Goal: Transaction & Acquisition: Purchase product/service

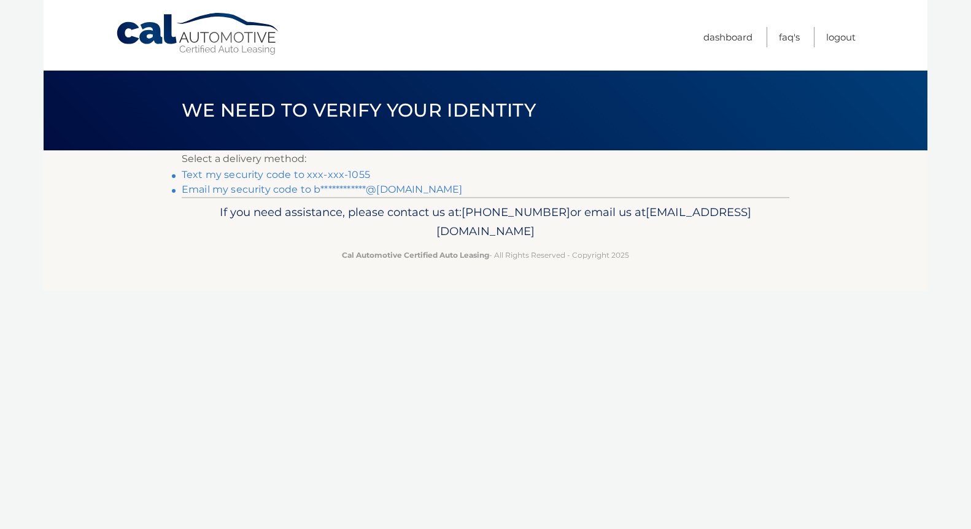
click at [337, 173] on link "Text my security code to xxx-xxx-1055" at bounding box center [276, 175] width 188 height 12
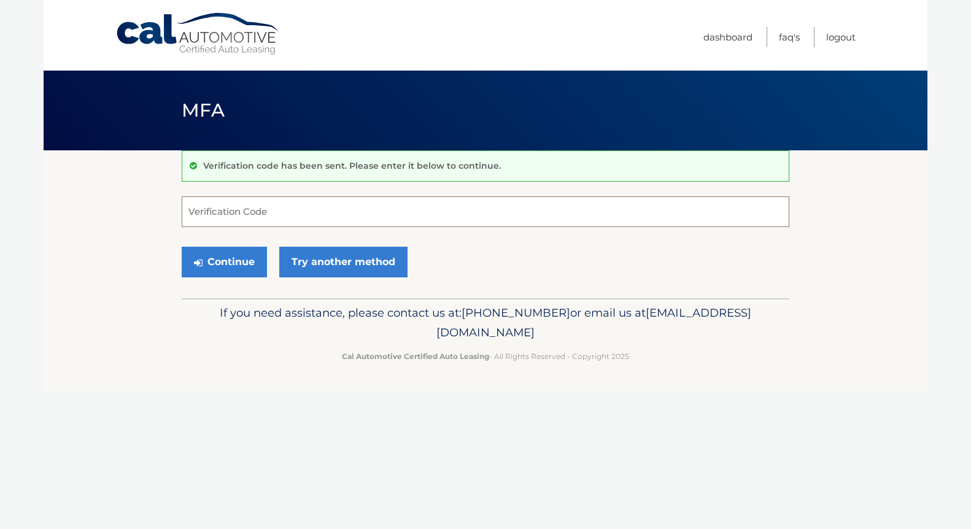
click at [406, 210] on input "Verification Code" at bounding box center [485, 211] width 607 height 31
type input "705519"
click at [260, 260] on button "Continue" at bounding box center [224, 262] width 85 height 31
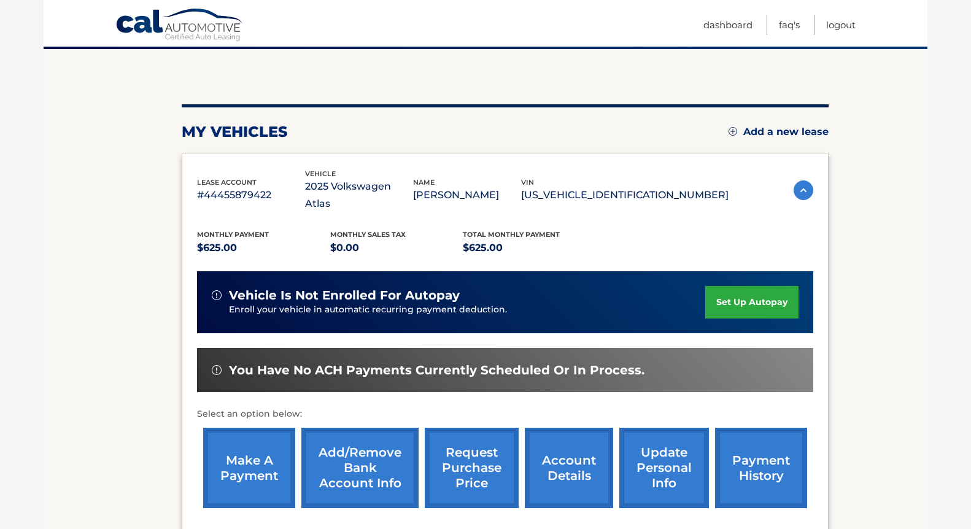
scroll to position [99, 0]
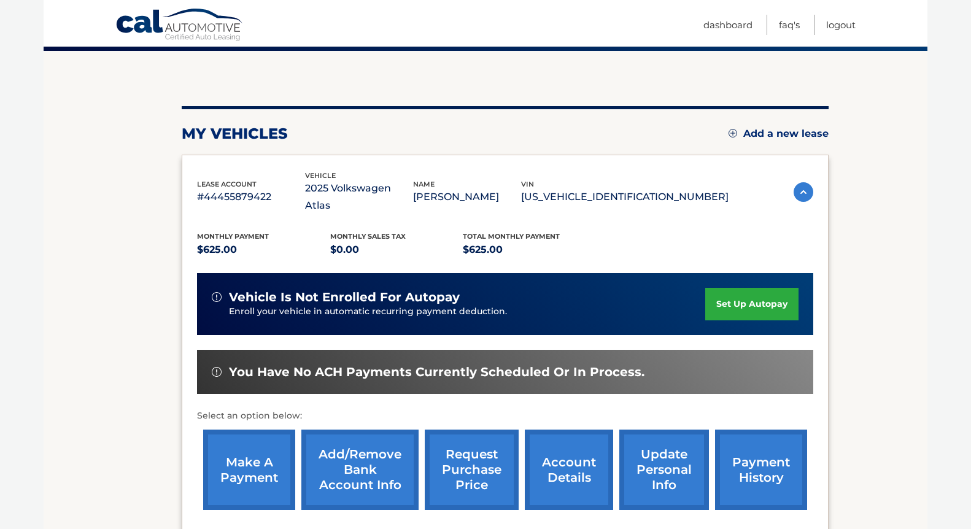
click at [253, 457] on link "make a payment" at bounding box center [249, 470] width 92 height 80
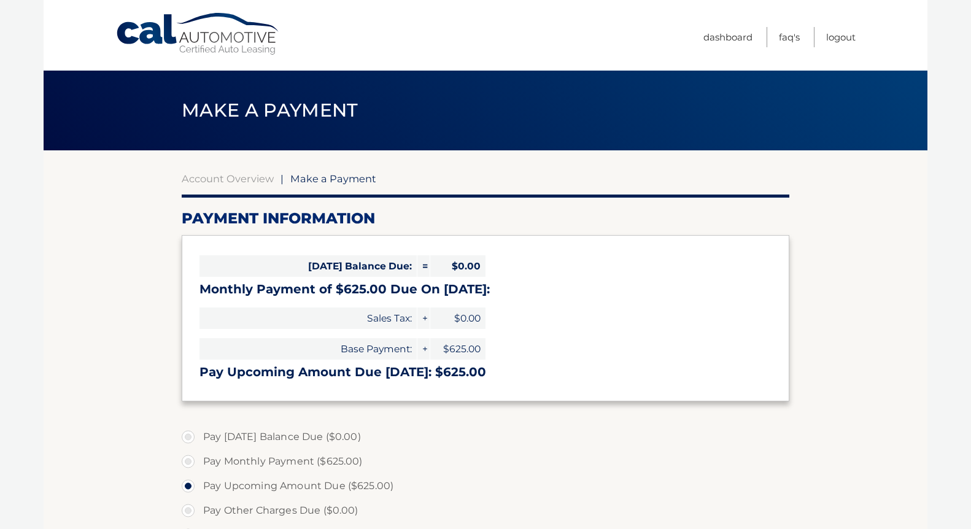
select select "YTU1NGIyZjQtOGY2Zi00ZmQ2LTlkYWYtNzYzYjZiMTNmNGQ3"
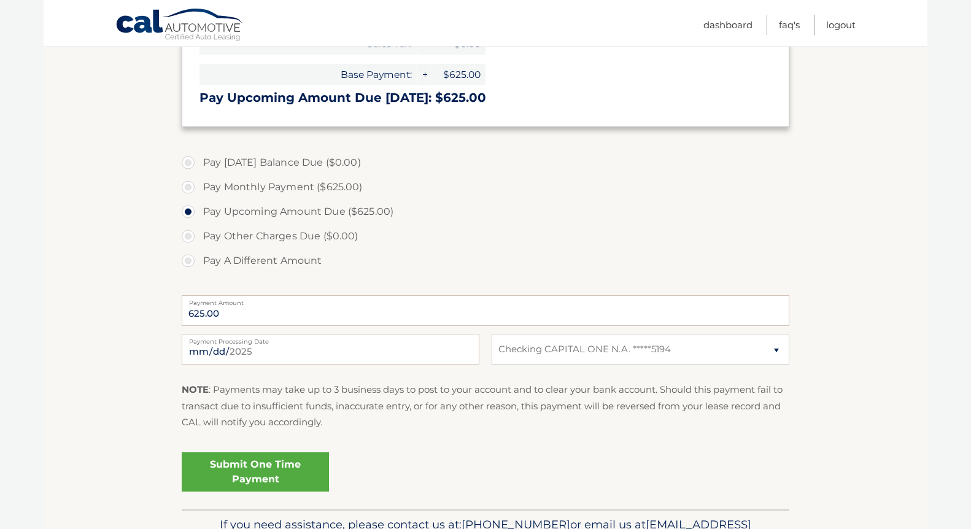
scroll to position [292, 0]
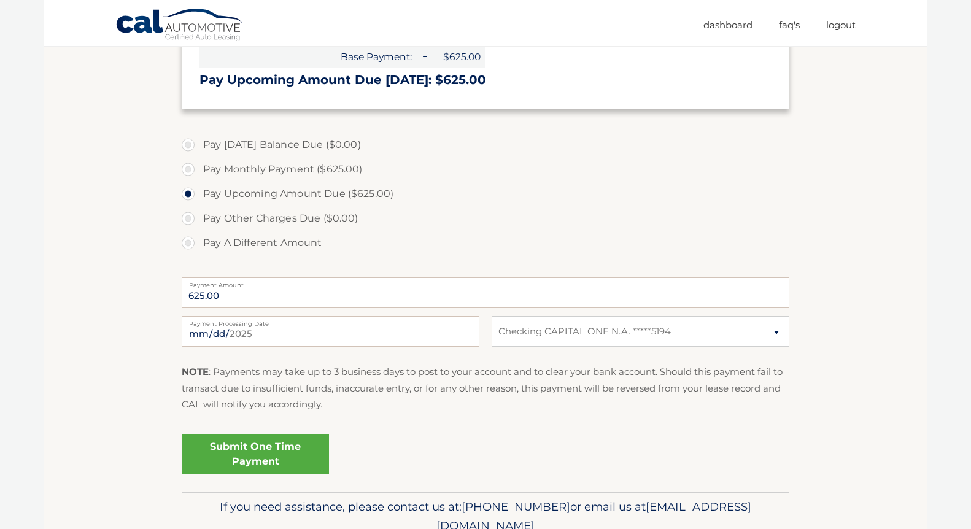
click at [299, 452] on link "Submit One Time Payment" at bounding box center [255, 453] width 147 height 39
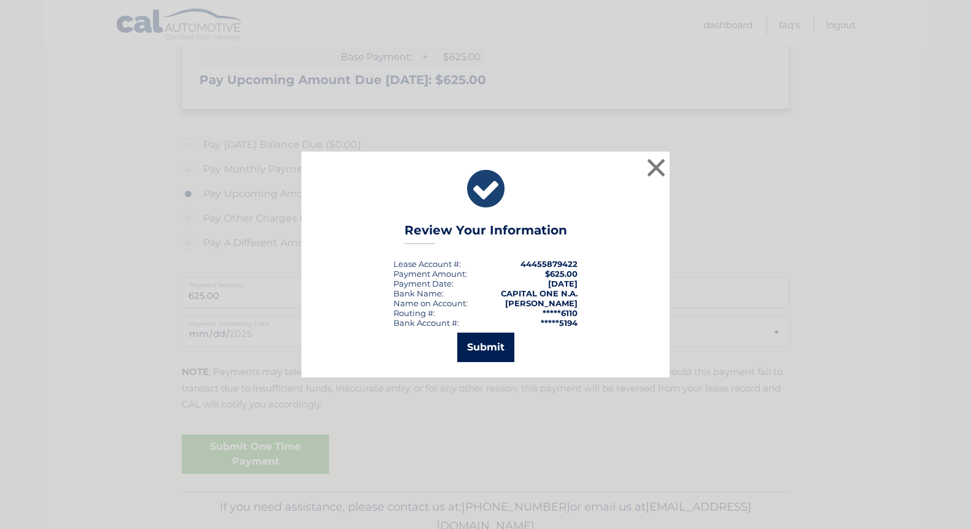
click at [493, 357] on button "Submit" at bounding box center [485, 347] width 57 height 29
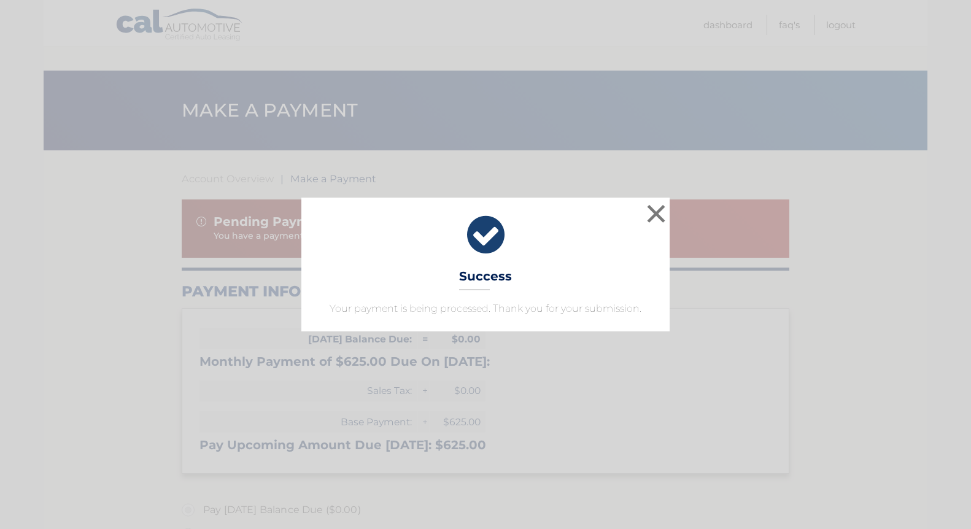
select select "YTU1NGIyZjQtOGY2Zi00ZmQ2LTlkYWYtNzYzYjZiMTNmNGQ3"
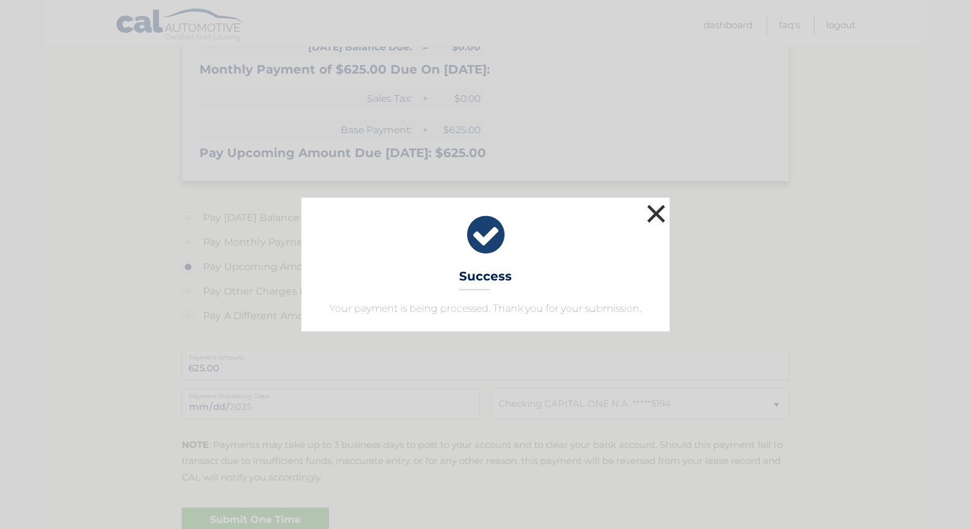
click at [658, 216] on button "×" at bounding box center [656, 213] width 25 height 25
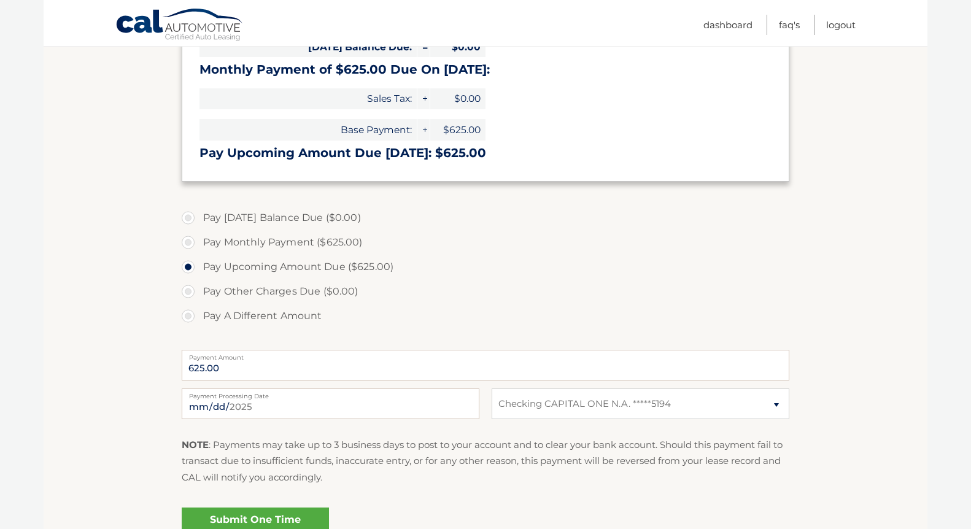
scroll to position [0, 0]
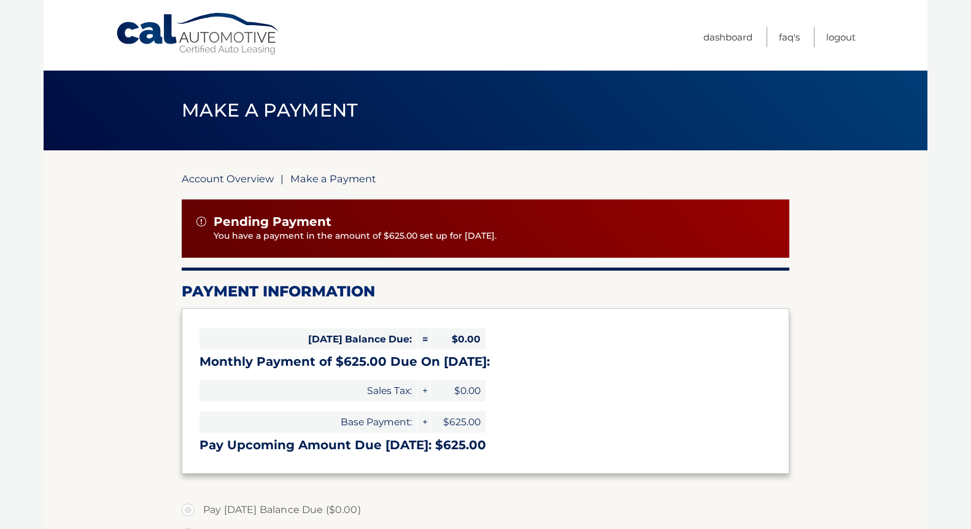
click at [249, 173] on link "Account Overview" at bounding box center [228, 178] width 92 height 12
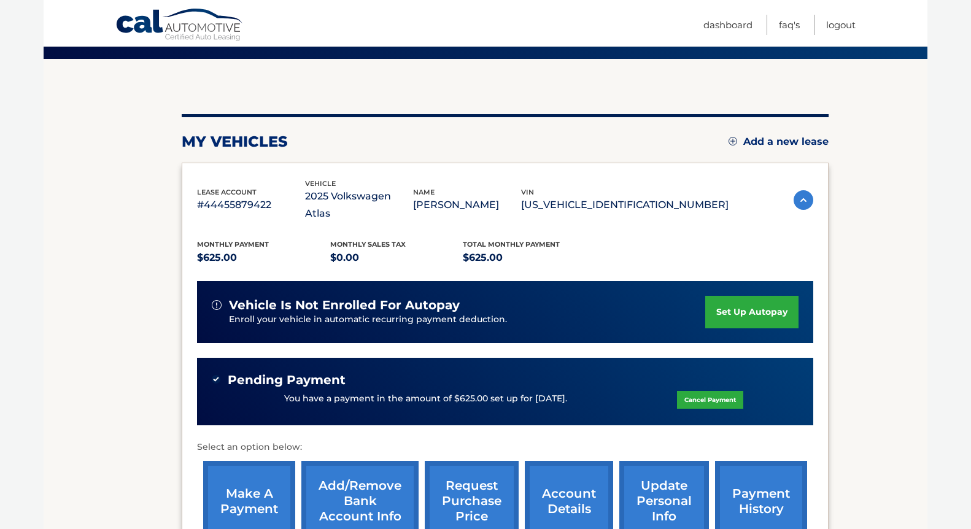
scroll to position [94, 0]
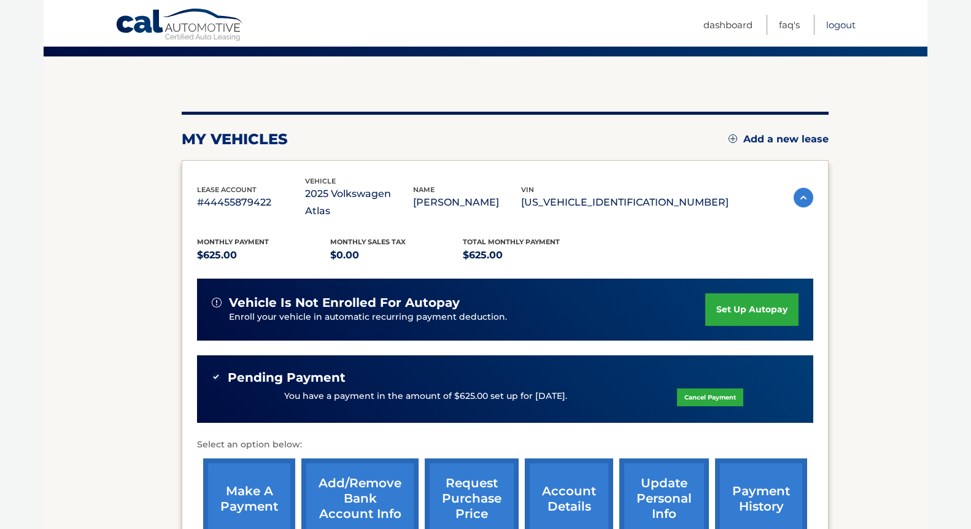
click at [836, 21] on link "Logout" at bounding box center [840, 25] width 29 height 20
